Goal: Complete application form

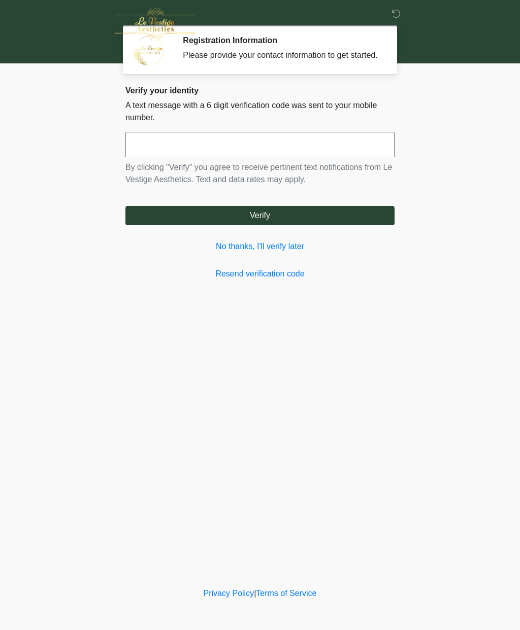
click at [152, 153] on input "text" at bounding box center [259, 144] width 269 height 25
type input "******"
click at [261, 225] on button "Verify" at bounding box center [259, 215] width 269 height 19
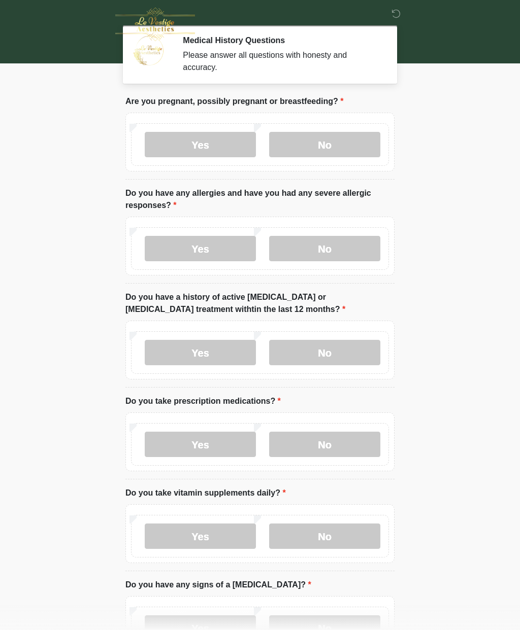
click at [337, 147] on label "No" at bounding box center [324, 144] width 111 height 25
click at [213, 250] on label "Yes" at bounding box center [200, 248] width 111 height 25
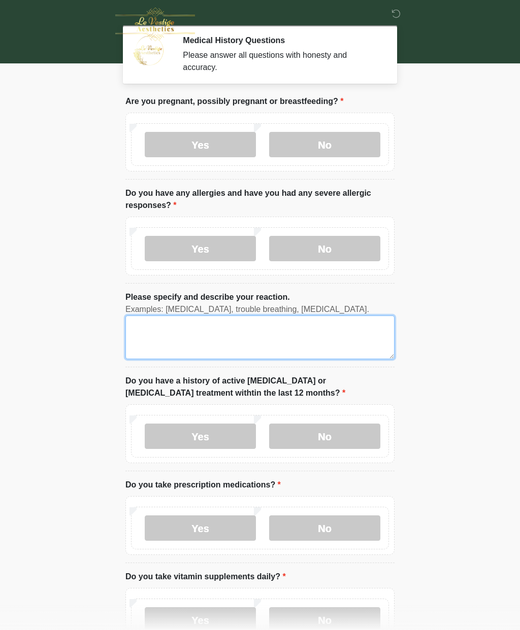
click at [169, 339] on textarea "Please specify and describe your reaction." at bounding box center [259, 338] width 269 height 44
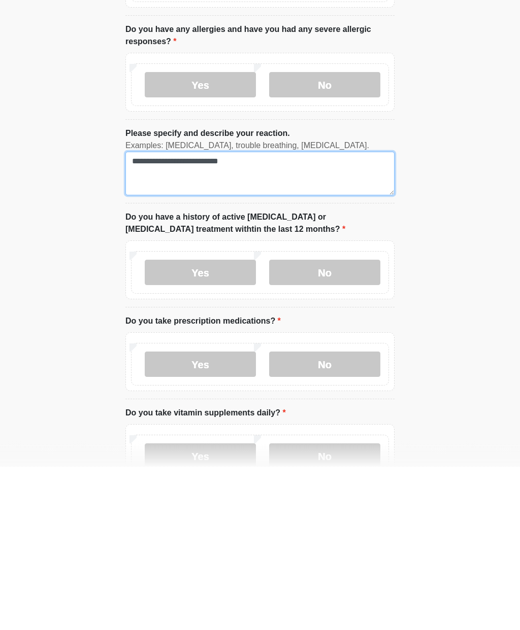
type textarea "**********"
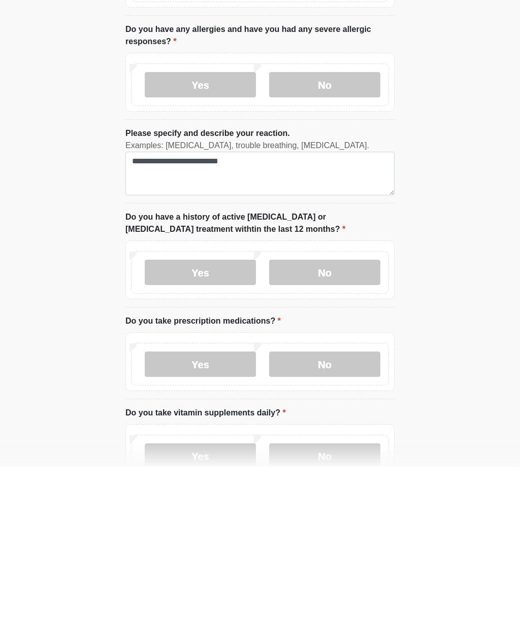
click at [332, 424] on label "No" at bounding box center [324, 436] width 111 height 25
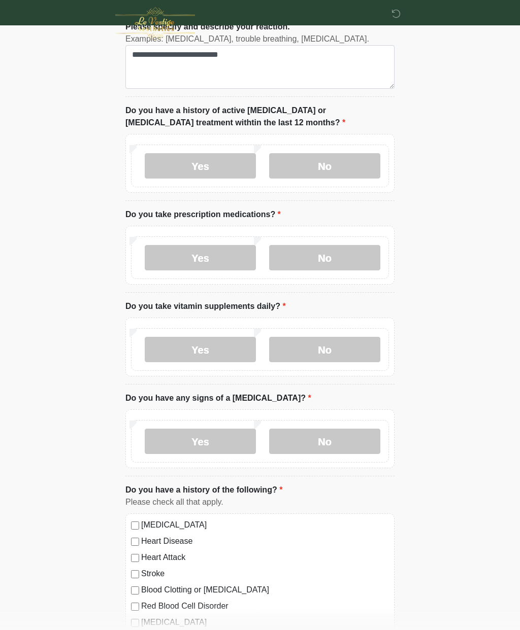
scroll to position [271, 0]
click at [320, 259] on label "No" at bounding box center [324, 257] width 111 height 25
click at [192, 257] on label "Yes" at bounding box center [200, 257] width 111 height 25
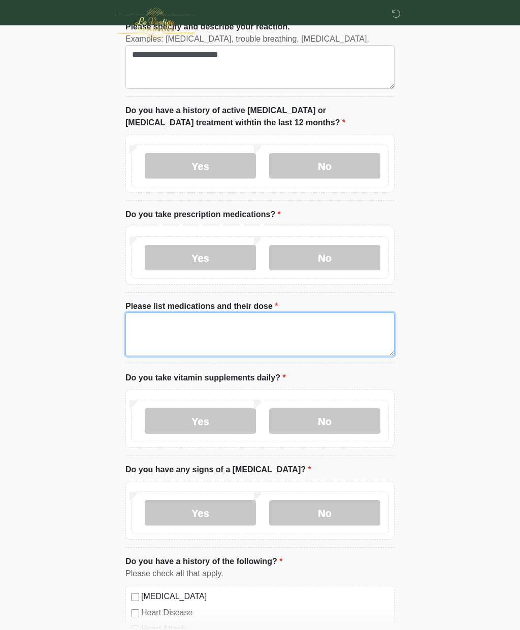
click at [152, 332] on textarea "Please list medications and their dose" at bounding box center [259, 335] width 269 height 44
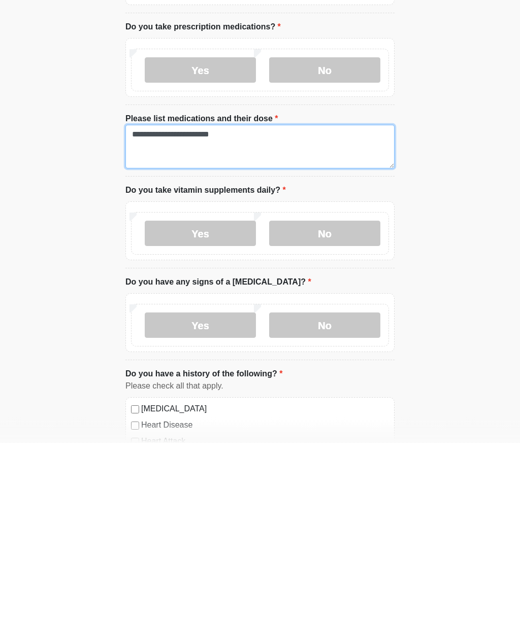
type textarea "**********"
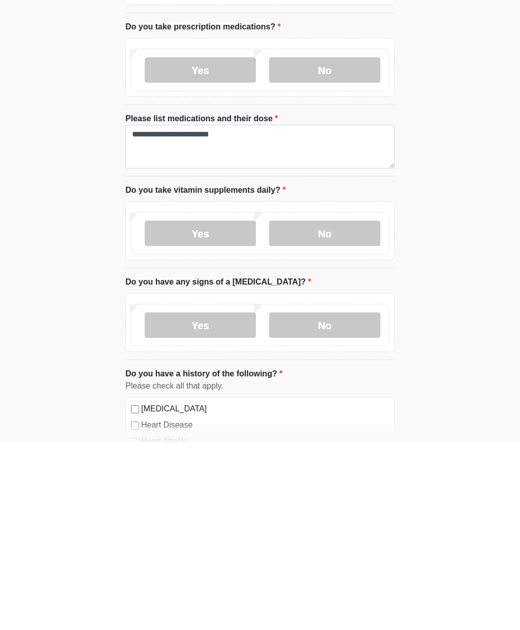
click at [202, 409] on label "Yes" at bounding box center [200, 421] width 111 height 25
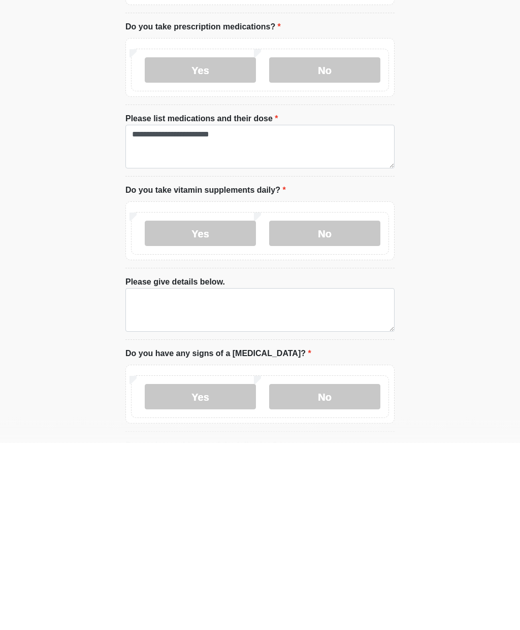
scroll to position [458, 0]
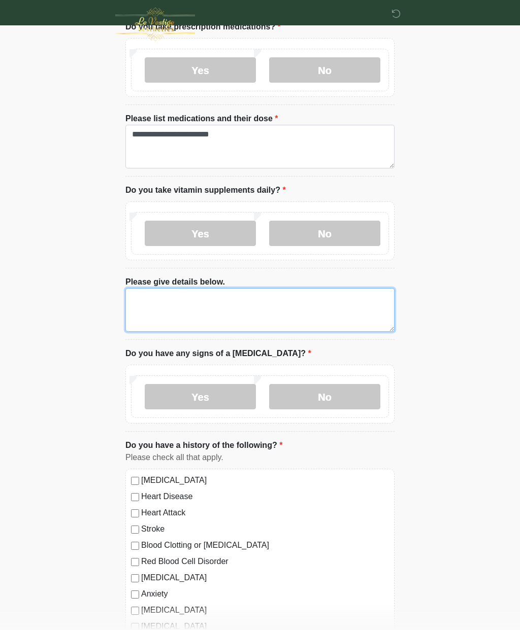
click at [143, 298] on textarea "Please give details below." at bounding box center [259, 310] width 269 height 44
type textarea "*"
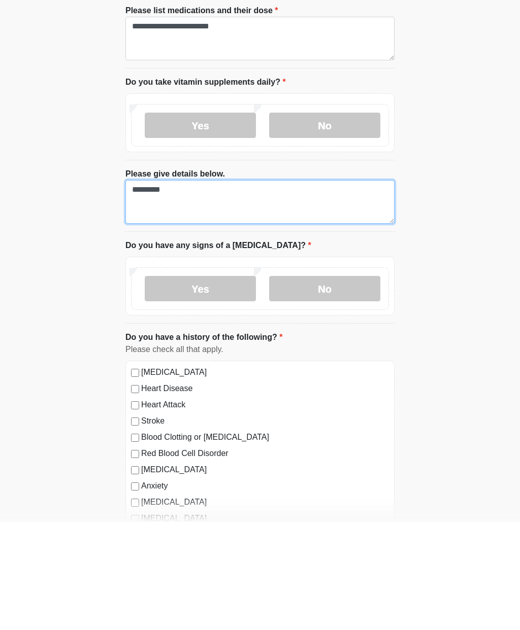
type textarea "*********"
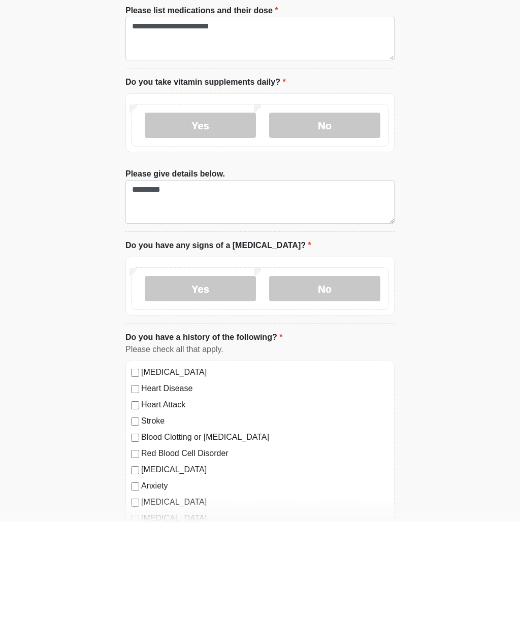
click at [325, 385] on label "No" at bounding box center [324, 397] width 111 height 25
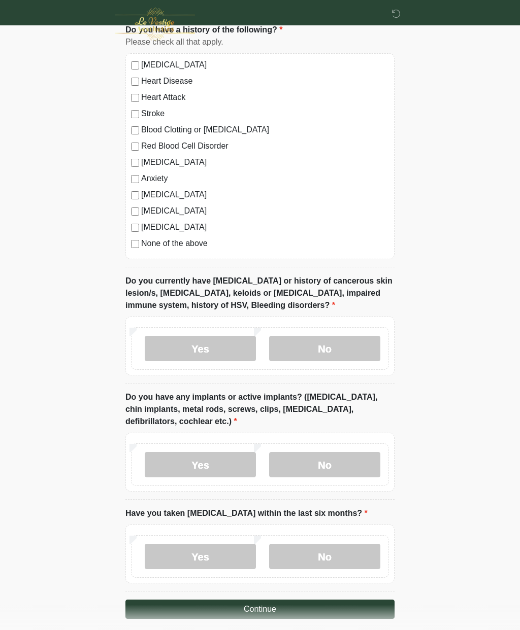
scroll to position [915, 0]
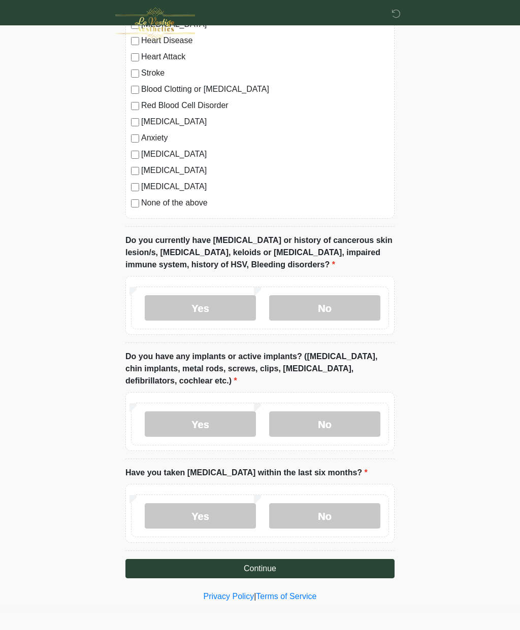
click at [333, 305] on label "No" at bounding box center [324, 307] width 111 height 25
click at [200, 417] on label "Yes" at bounding box center [200, 424] width 111 height 25
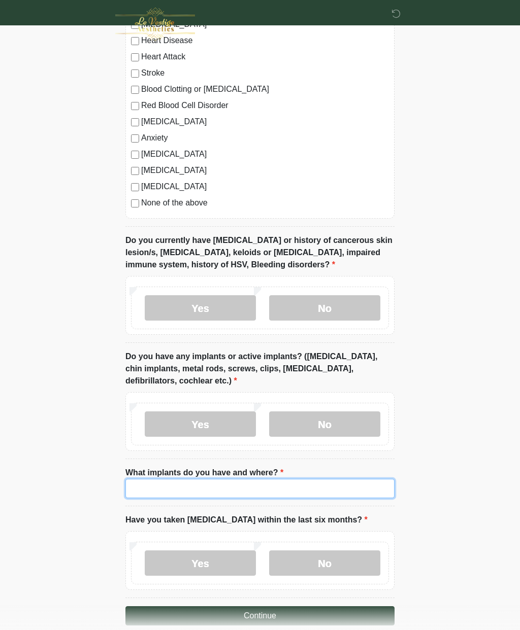
click at [150, 484] on input "What implants do you have and where?" at bounding box center [259, 488] width 269 height 19
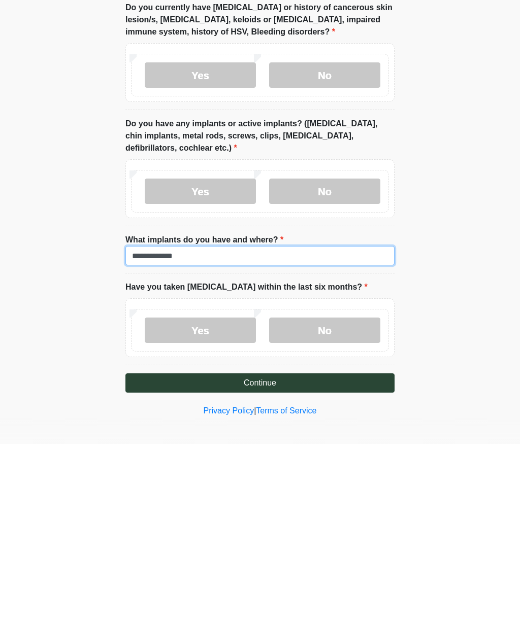
type input "**********"
click at [323, 504] on label "No" at bounding box center [324, 516] width 111 height 25
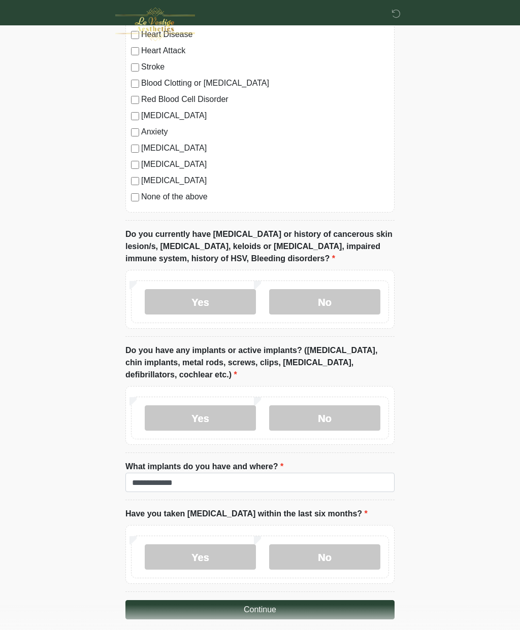
click at [251, 611] on button "Continue" at bounding box center [259, 609] width 269 height 19
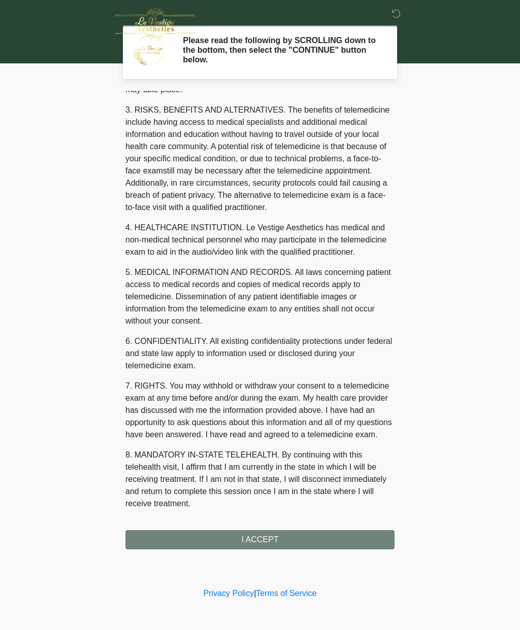
scroll to position [186, 0]
click at [261, 532] on button "I ACCEPT" at bounding box center [259, 539] width 269 height 19
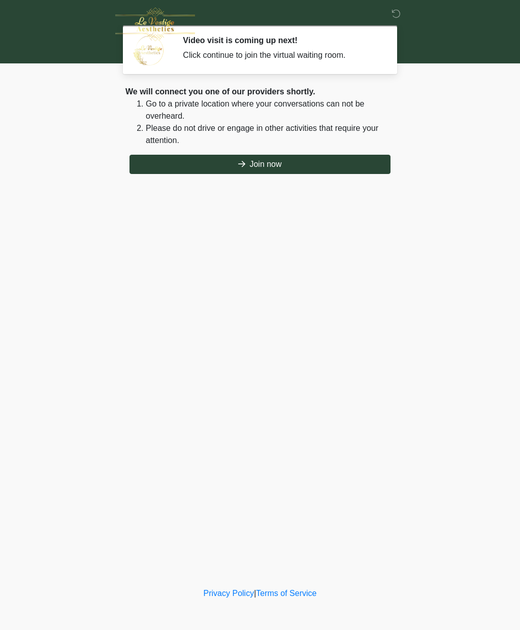
click at [265, 164] on button "Join now" at bounding box center [259, 164] width 261 height 19
